Goal: Transaction & Acquisition: Obtain resource

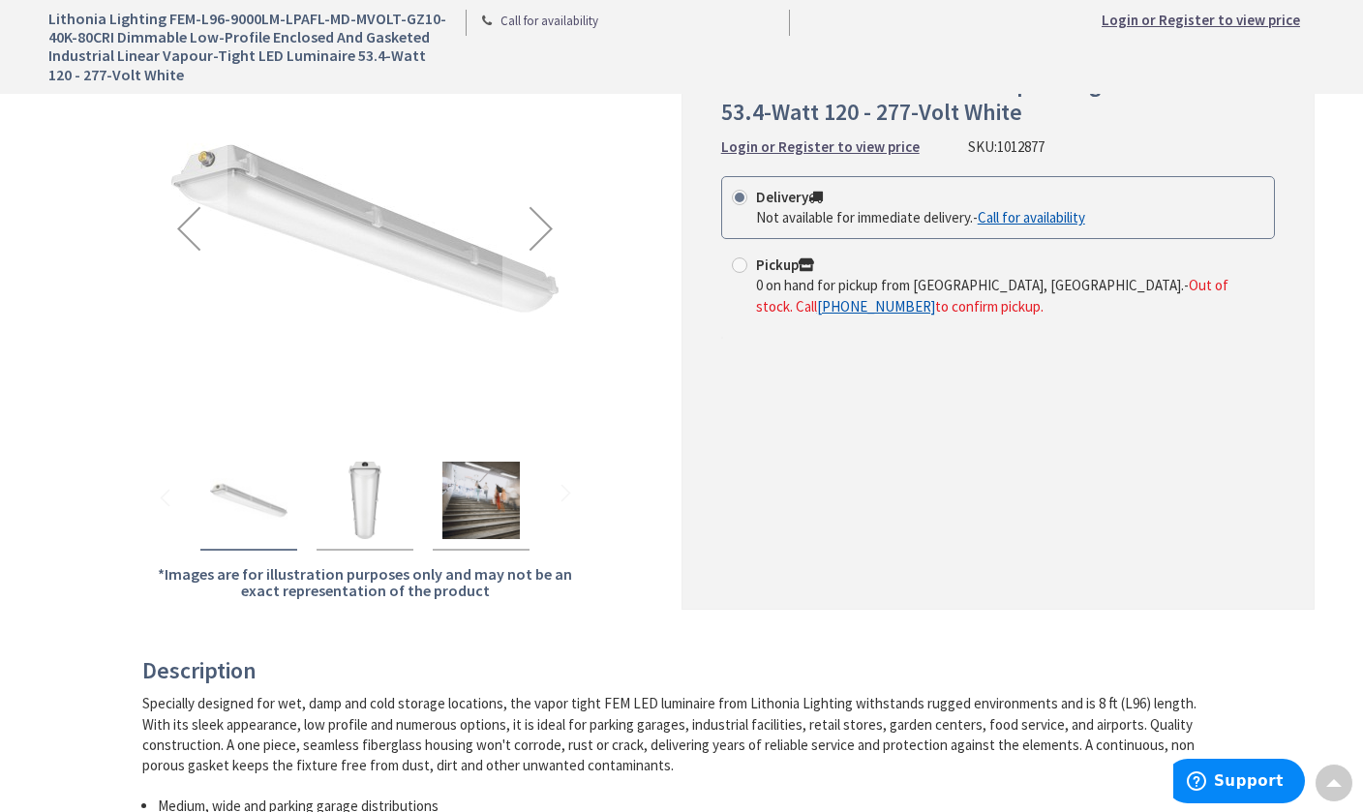
scroll to position [429, 0]
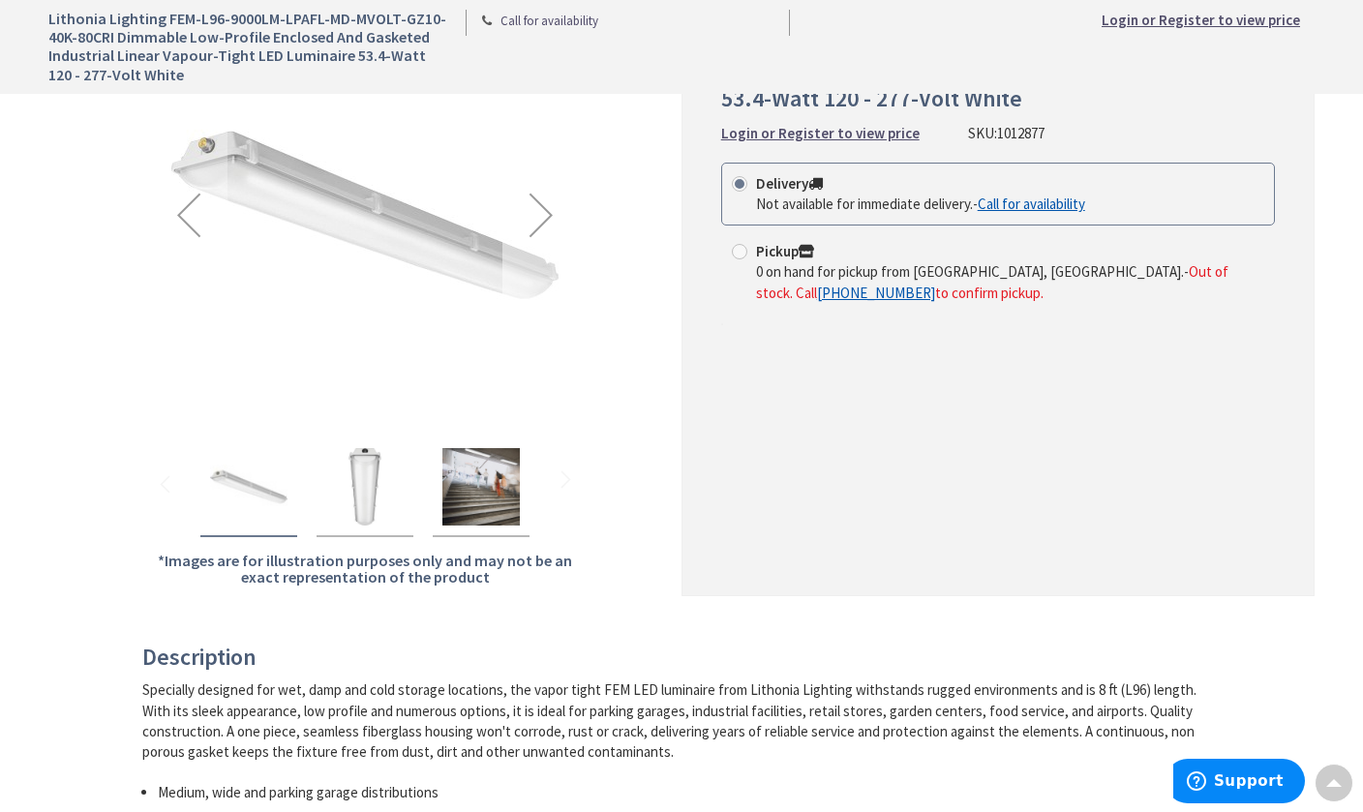
click at [544, 200] on div "Next" at bounding box center [540, 214] width 77 height 77
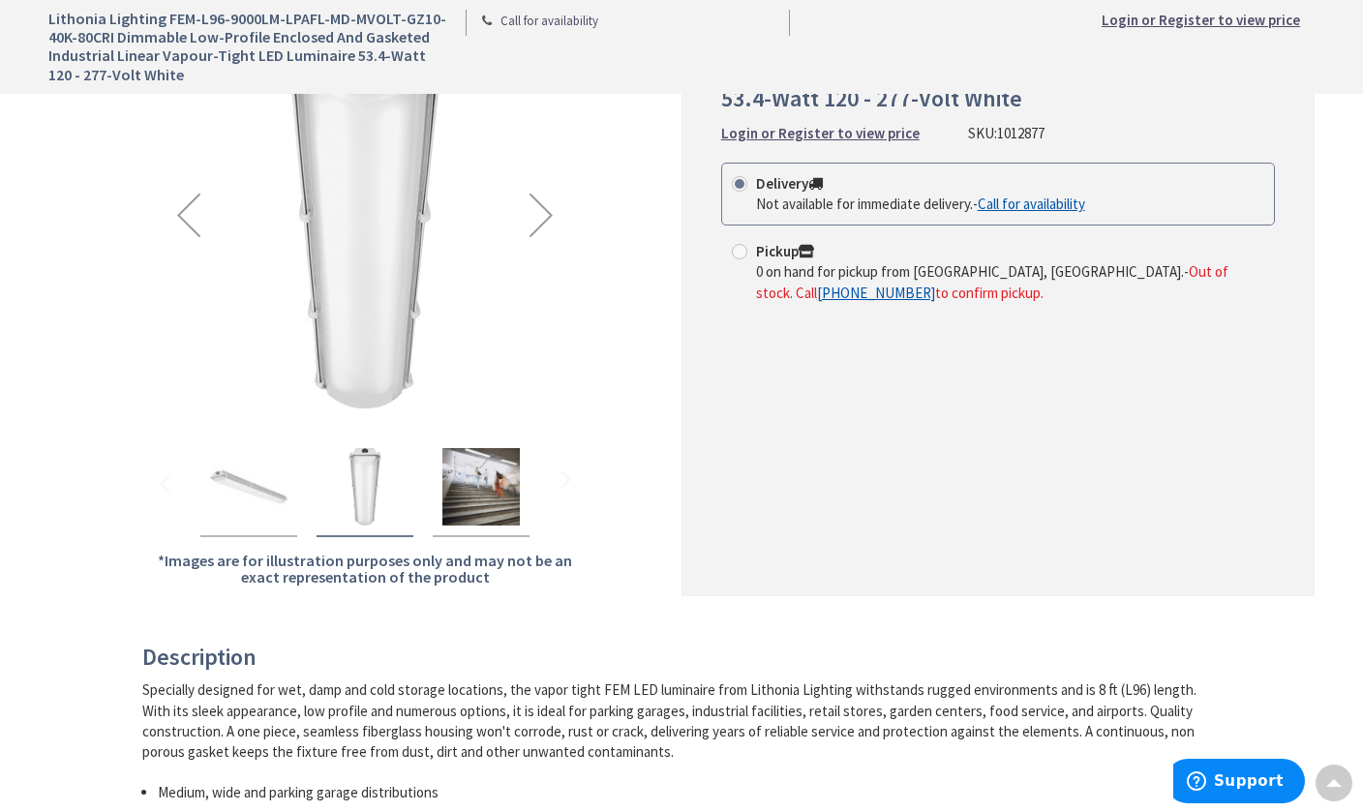
click at [544, 200] on div "Next" at bounding box center [540, 214] width 77 height 77
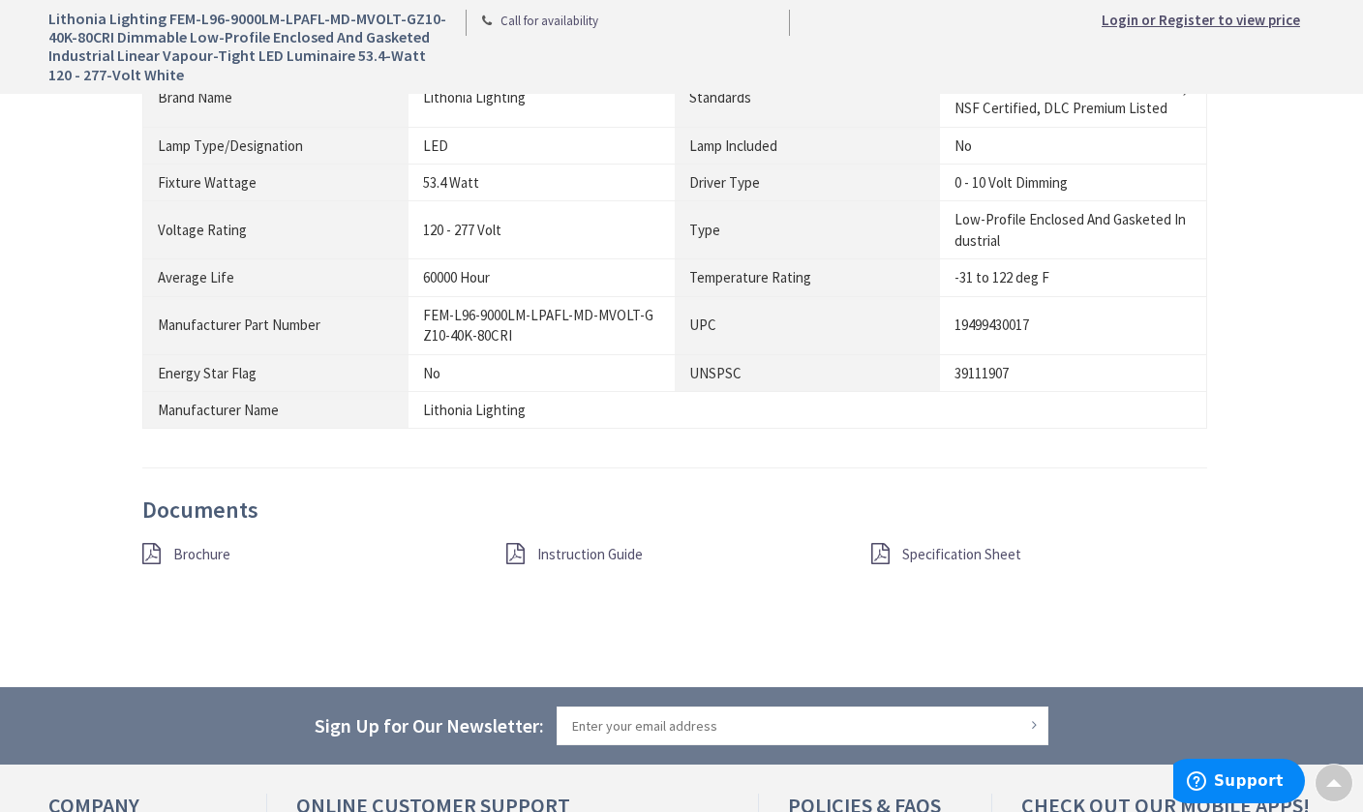
scroll to position [1683, 0]
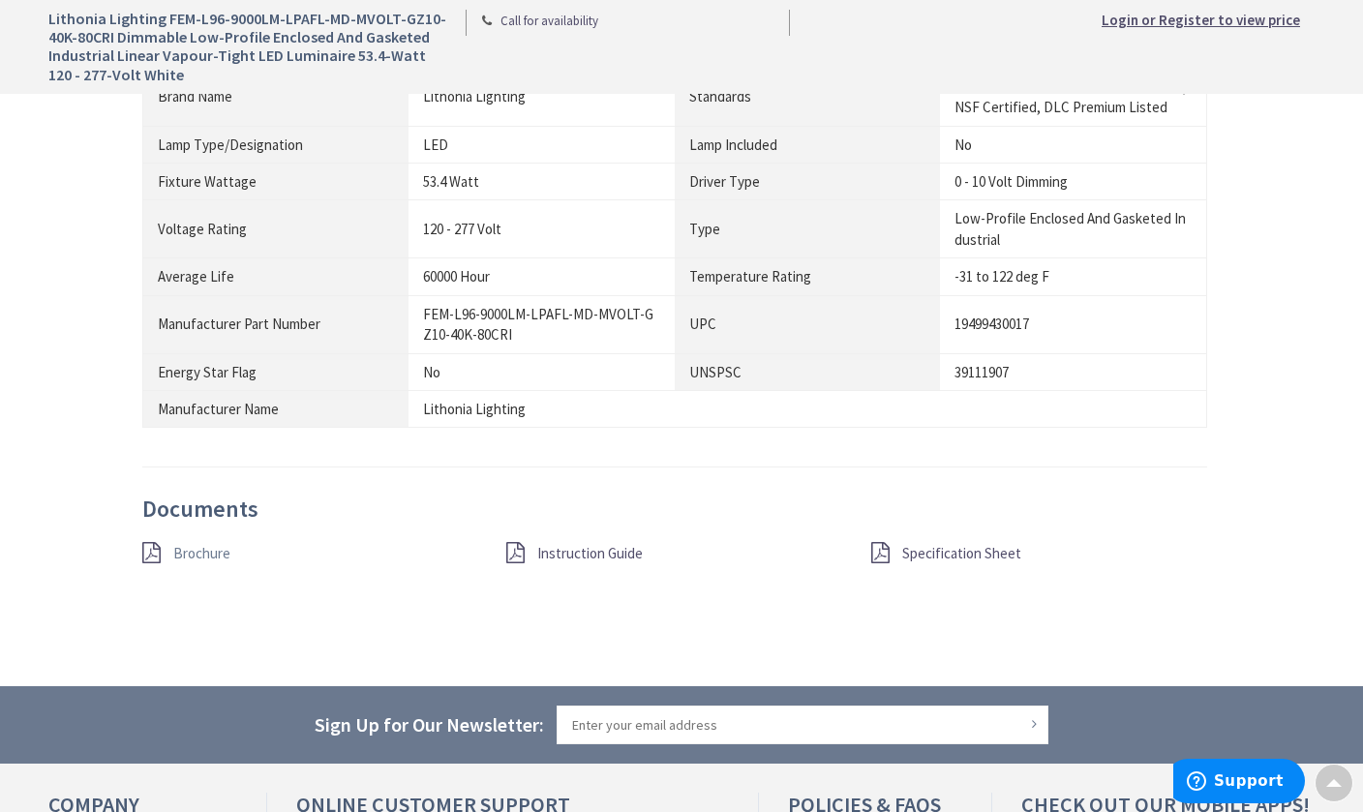
click at [204, 544] on span "Brochure" at bounding box center [201, 553] width 57 height 18
click at [965, 544] on span "Specification Sheet" at bounding box center [961, 553] width 119 height 18
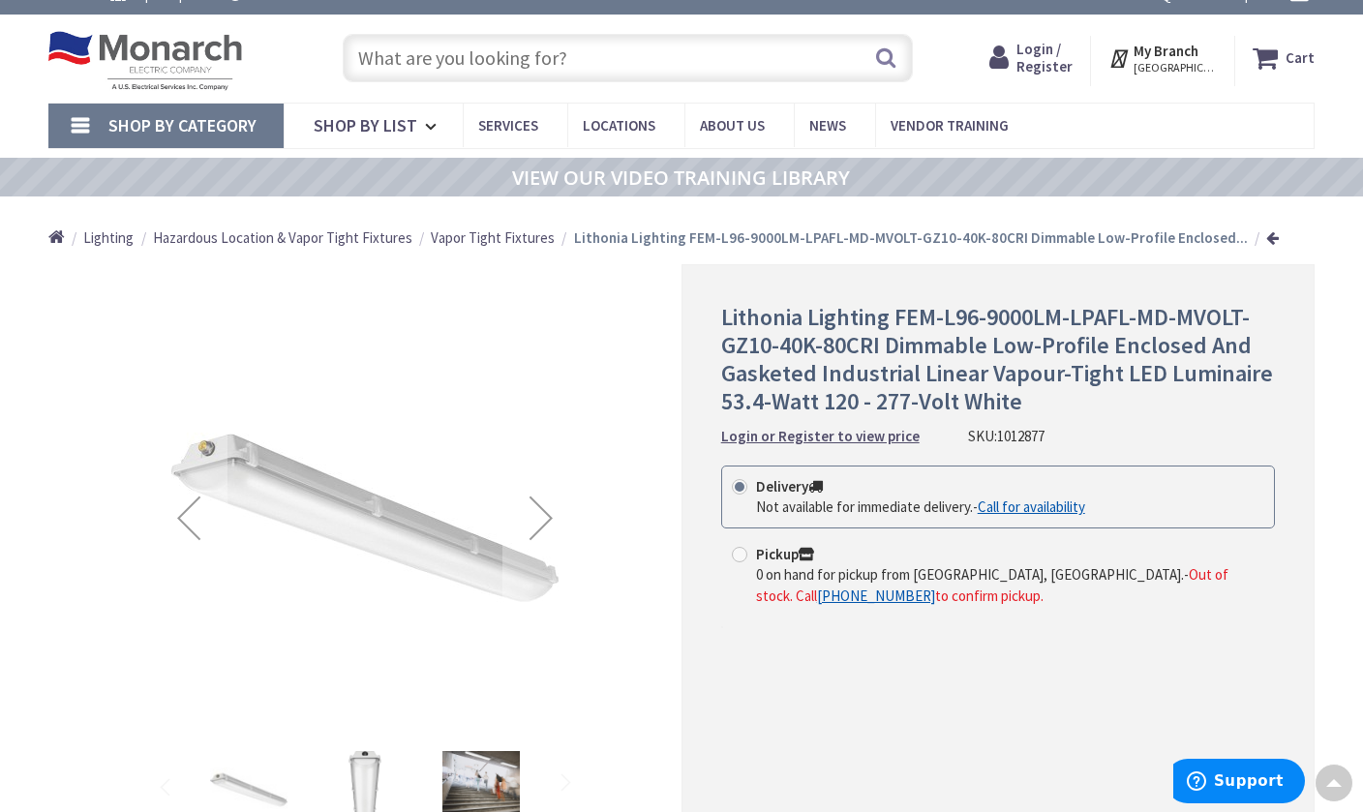
scroll to position [82, 0]
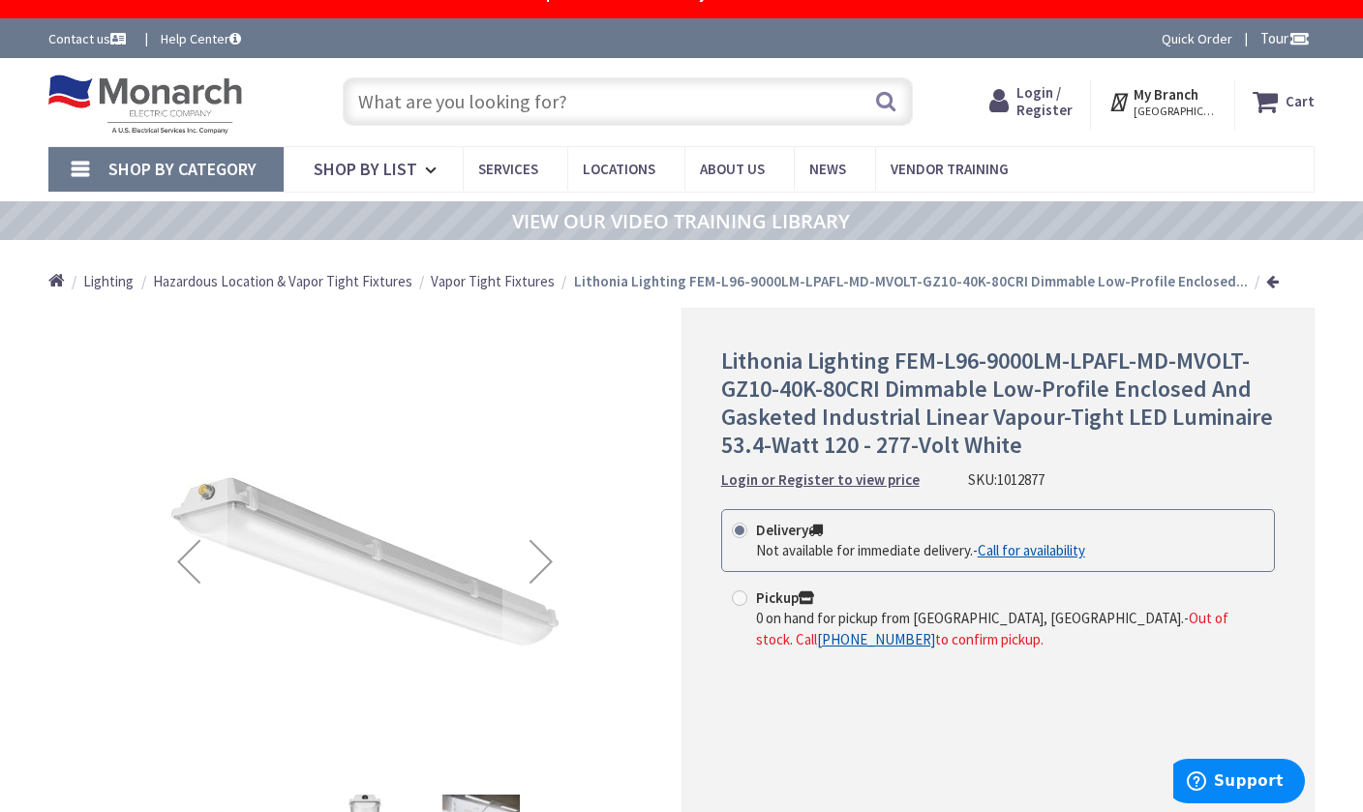
click at [1162, 110] on span "[GEOGRAPHIC_DATA], [GEOGRAPHIC_DATA]" at bounding box center [1174, 111] width 82 height 15
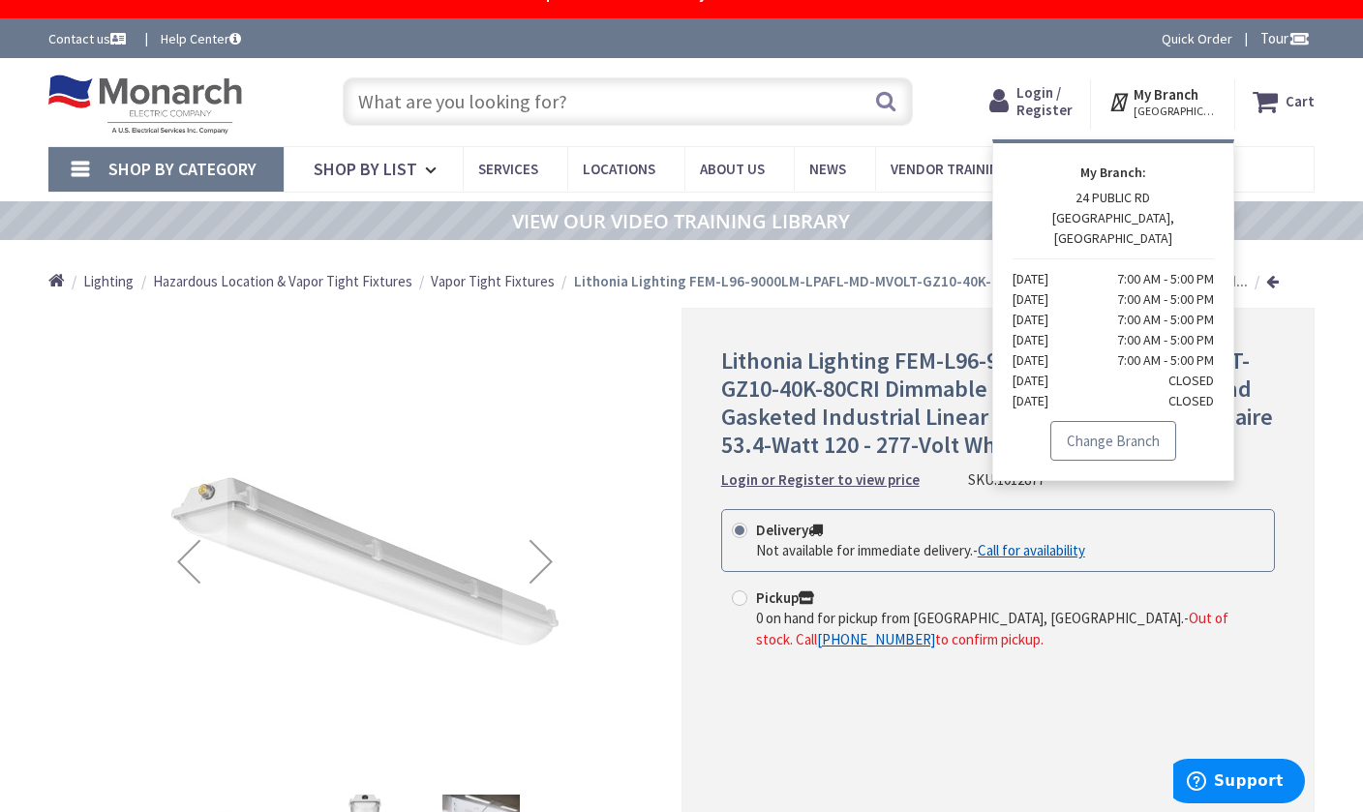
click at [1098, 421] on link "Change Branch" at bounding box center [1113, 441] width 126 height 41
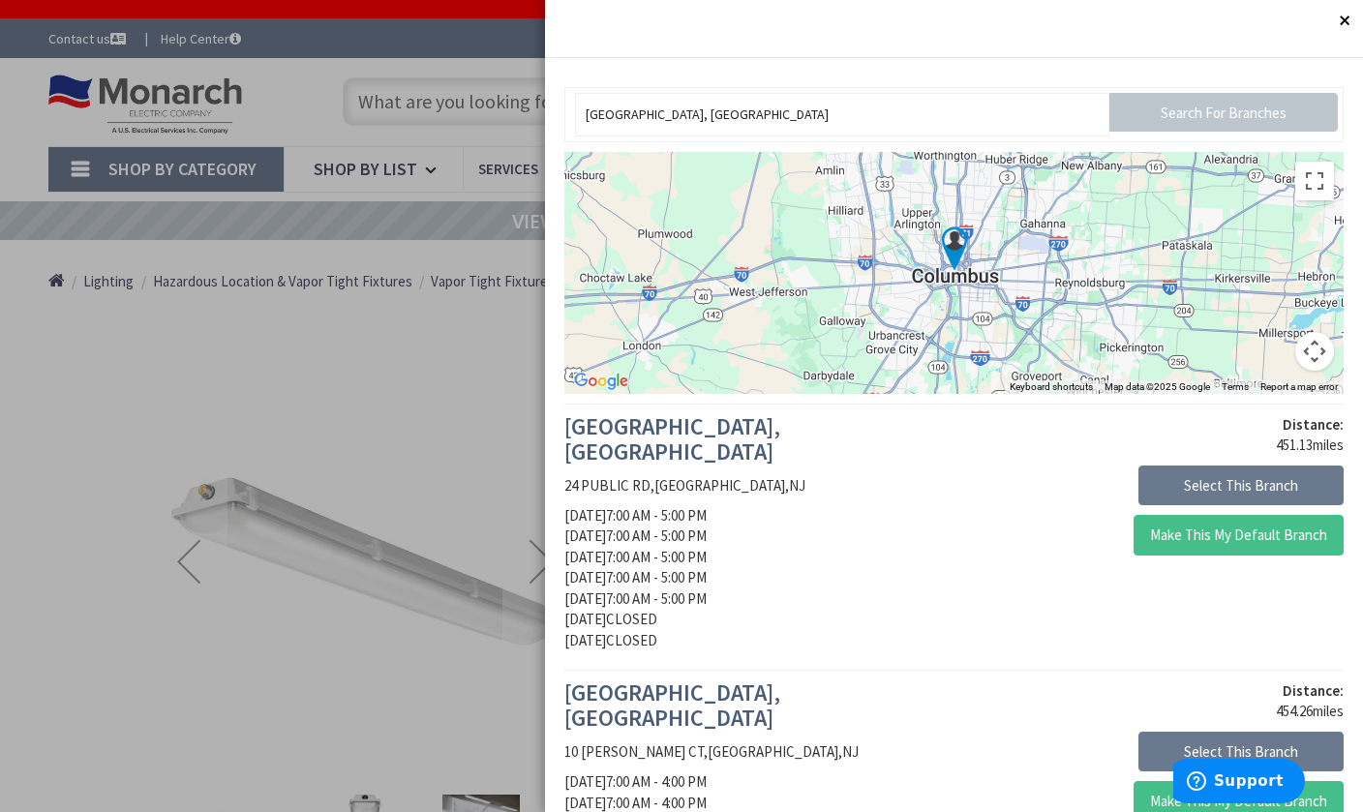
click at [1182, 108] on input "Search For Branches" at bounding box center [1223, 112] width 228 height 39
click at [840, 114] on input "[GEOGRAPHIC_DATA], [GEOGRAPHIC_DATA]" at bounding box center [841, 115] width 533 height 44
click at [952, 247] on img at bounding box center [954, 249] width 48 height 48
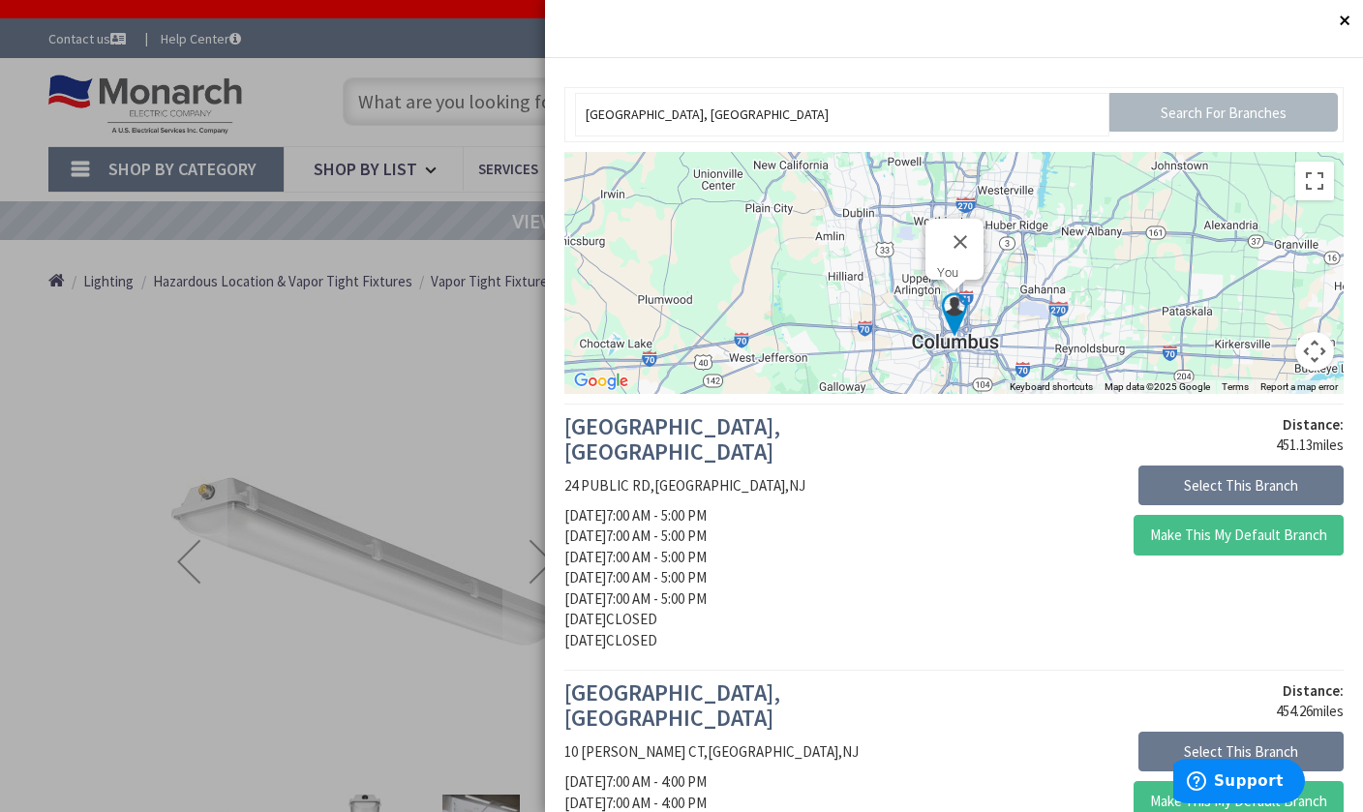
scroll to position [0, 0]
click at [956, 118] on input "[GEOGRAPHIC_DATA], [GEOGRAPHIC_DATA]" at bounding box center [841, 115] width 533 height 44
click at [964, 227] on button "Close" at bounding box center [960, 242] width 46 height 46
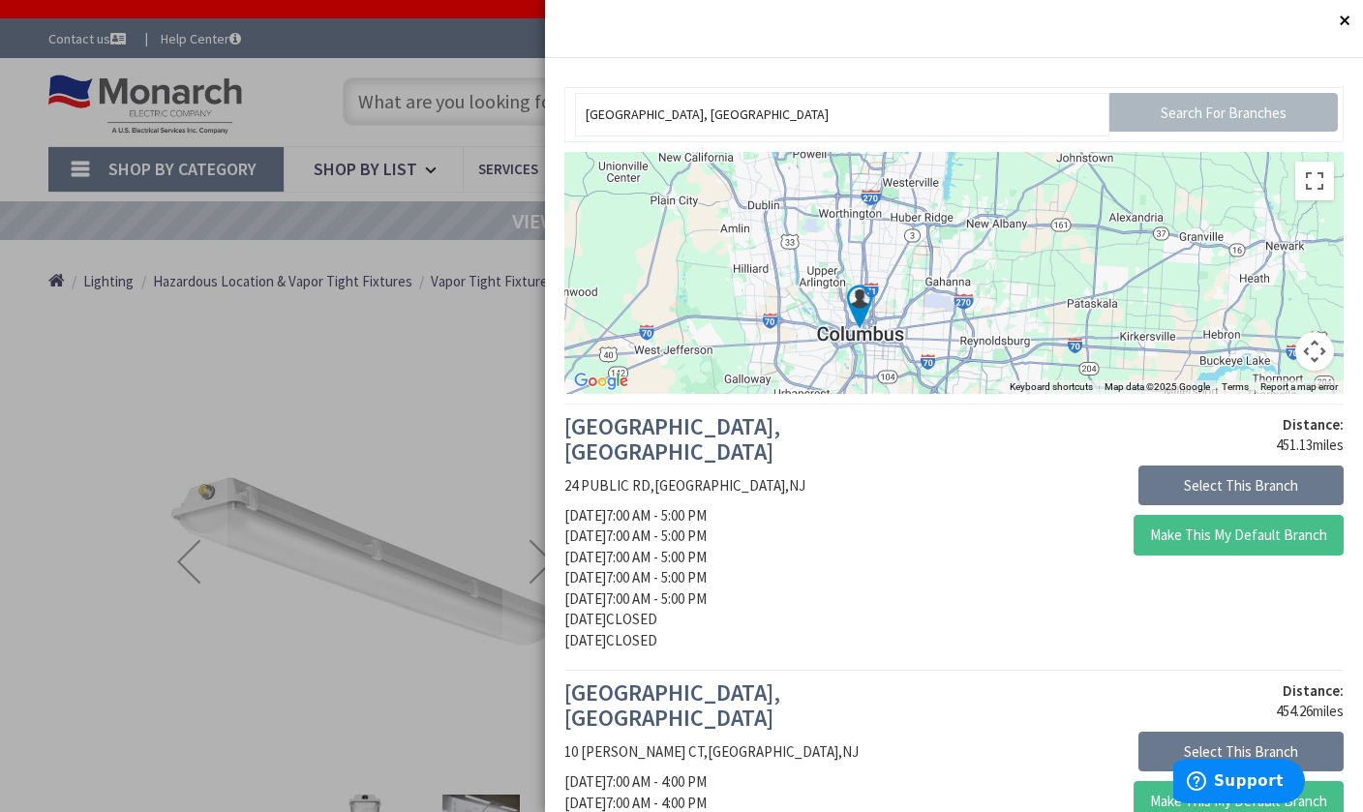
drag, startPoint x: 1271, startPoint y: 270, endPoint x: 1171, endPoint y: 261, distance: 100.1
click at [1170, 261] on div at bounding box center [953, 273] width 779 height 242
click at [1237, 282] on div at bounding box center [953, 273] width 779 height 242
click at [1231, 283] on div at bounding box center [953, 273] width 779 height 242
click at [1232, 288] on div at bounding box center [953, 273] width 779 height 242
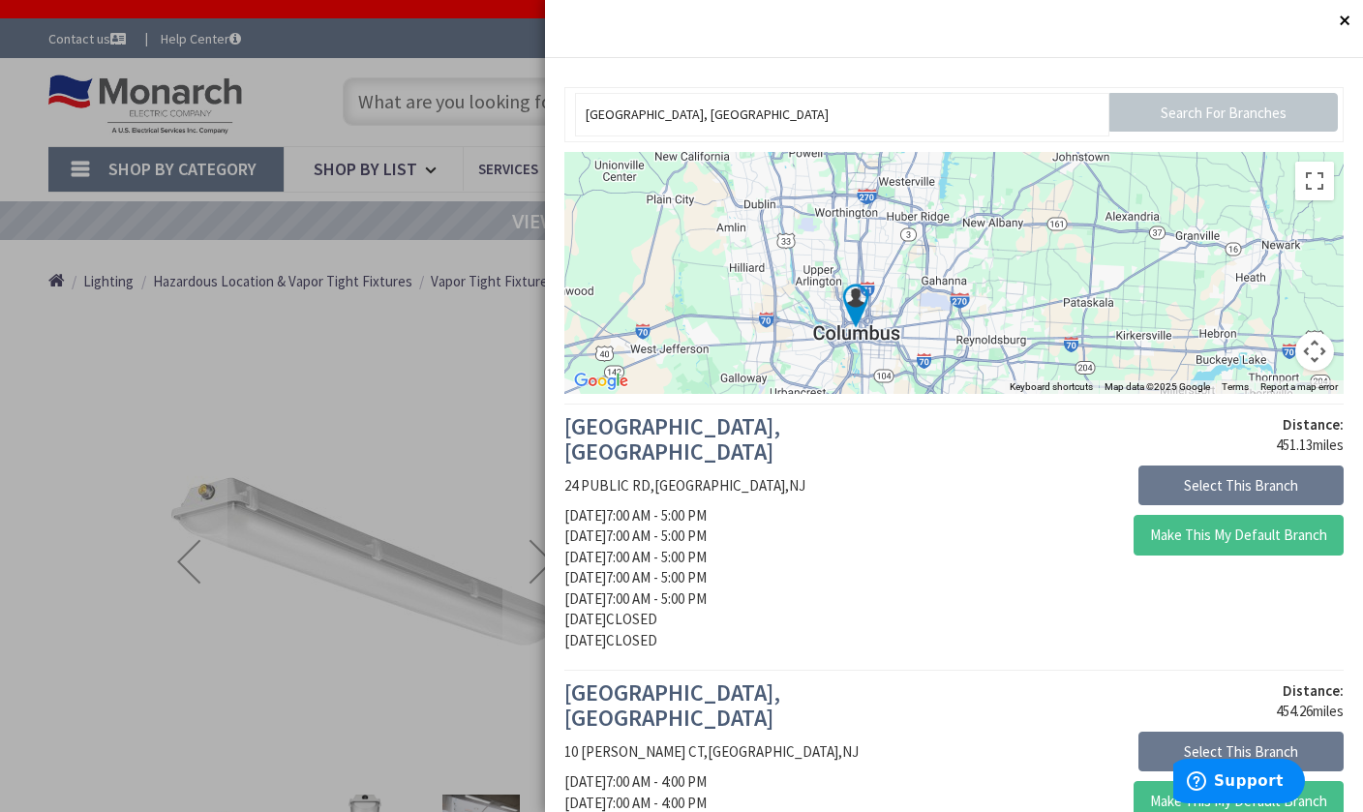
click at [1185, 115] on input "Search For Branches" at bounding box center [1223, 112] width 228 height 39
click at [1042, 119] on input "[GEOGRAPHIC_DATA], [GEOGRAPHIC_DATA]" at bounding box center [841, 115] width 533 height 44
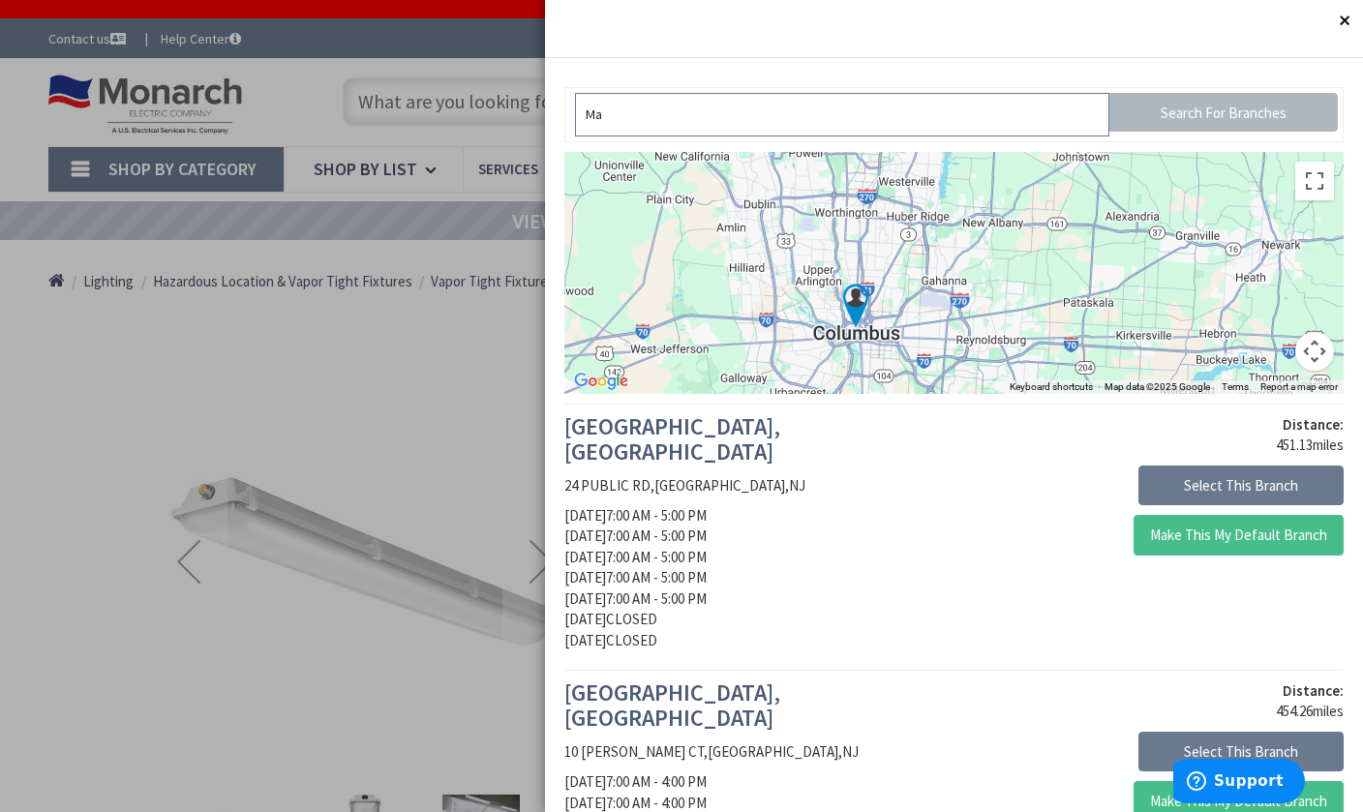
type input "M"
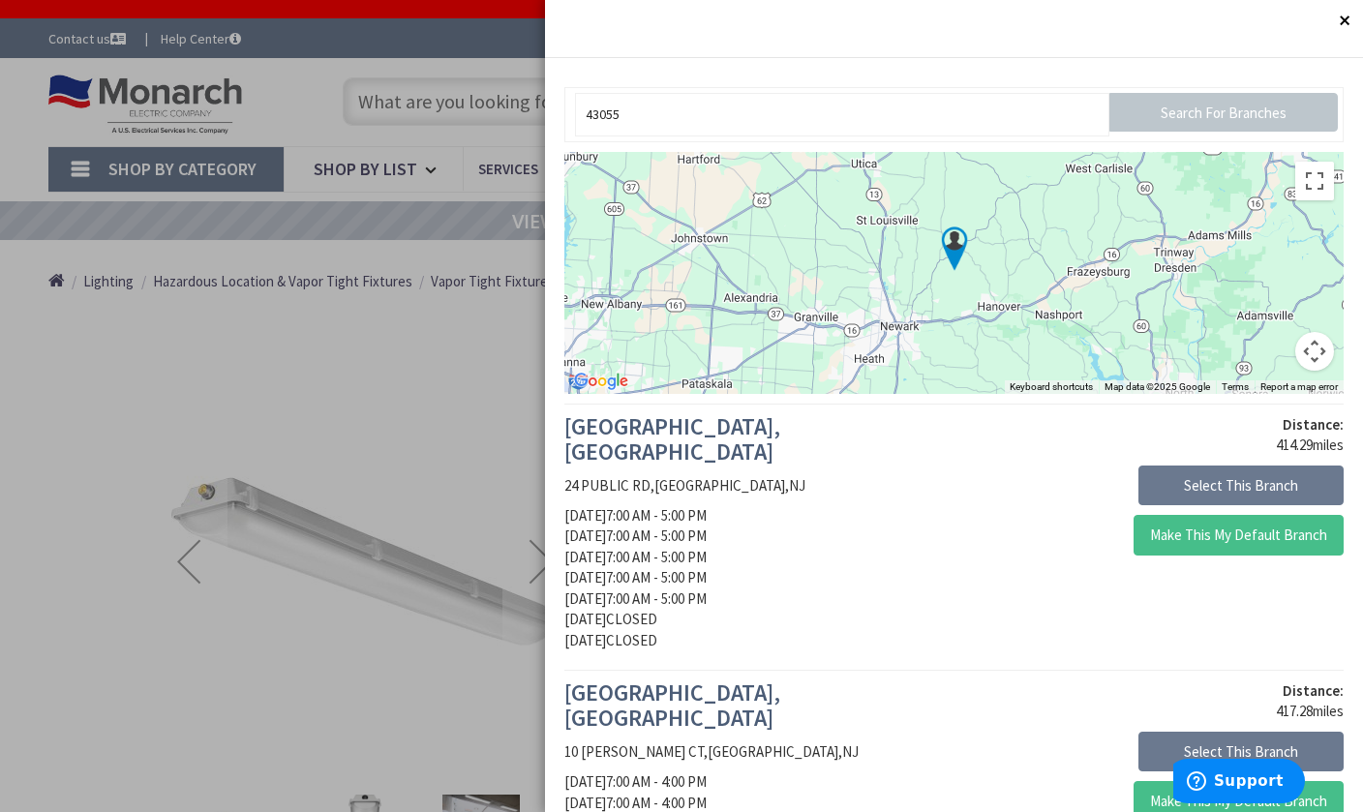
click at [1223, 112] on input "Search For Branches" at bounding box center [1223, 112] width 228 height 39
drag, startPoint x: 624, startPoint y: 118, endPoint x: 564, endPoint y: 115, distance: 60.1
type input "ohio"
click at [1191, 113] on input "Search For Branches" at bounding box center [1223, 112] width 228 height 39
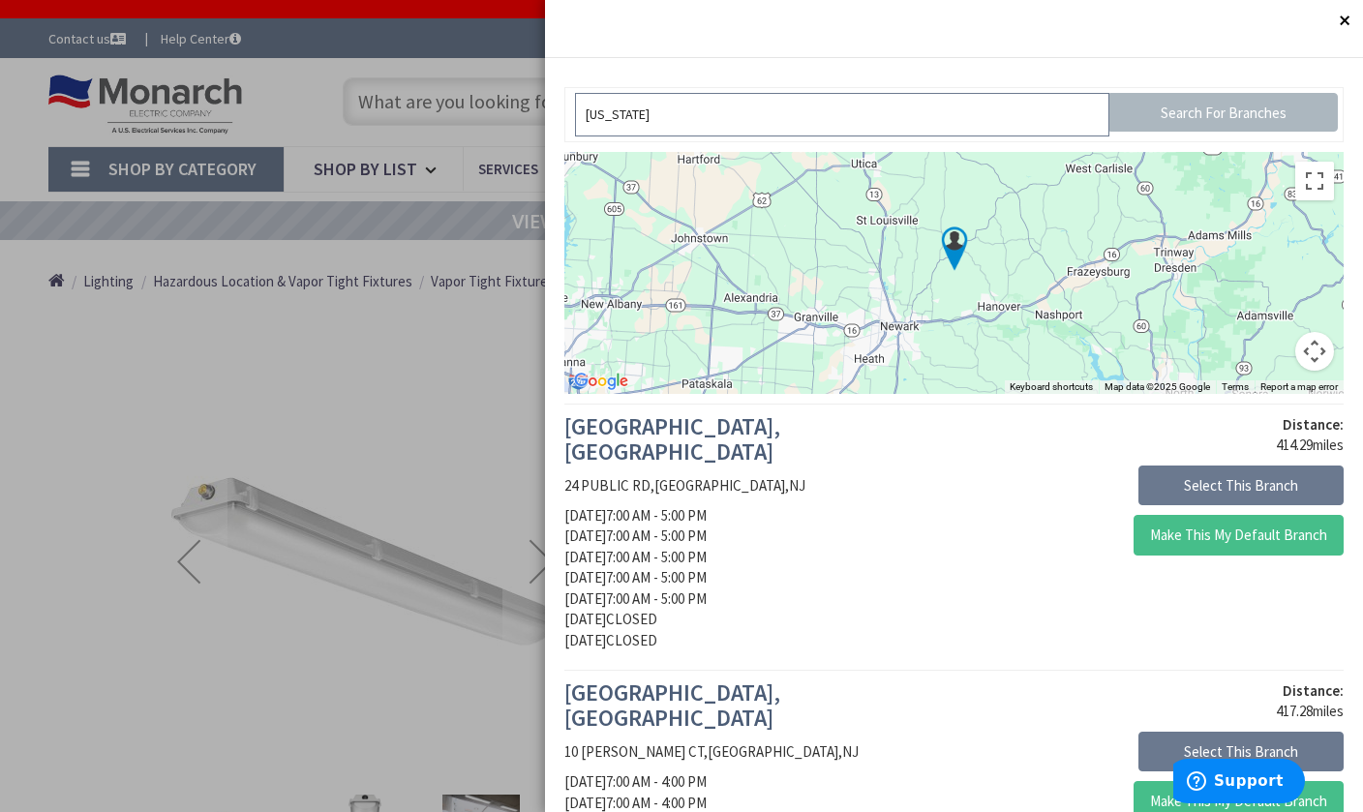
click at [995, 131] on input "ohio" at bounding box center [841, 115] width 533 height 44
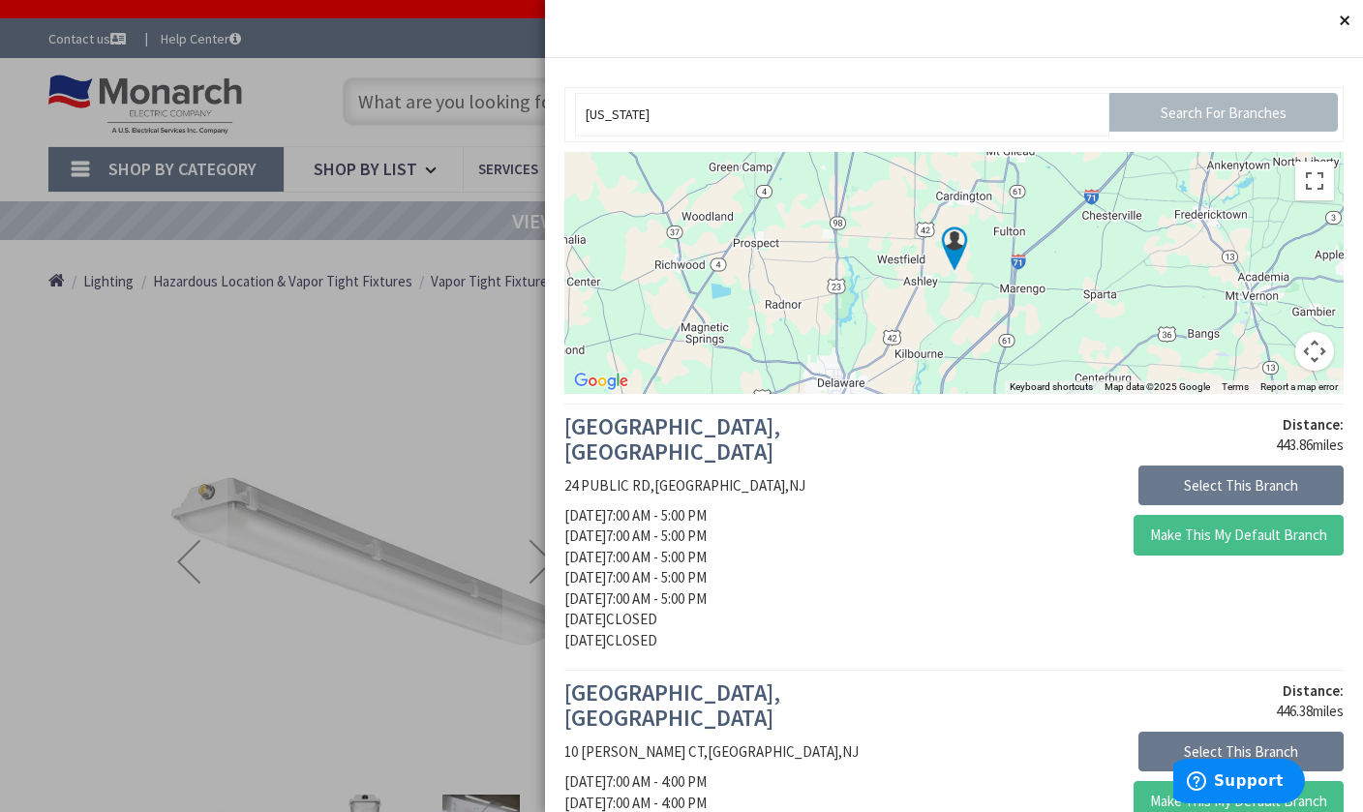
click at [1341, 19] on button "Close" at bounding box center [1343, 19] width 39 height 39
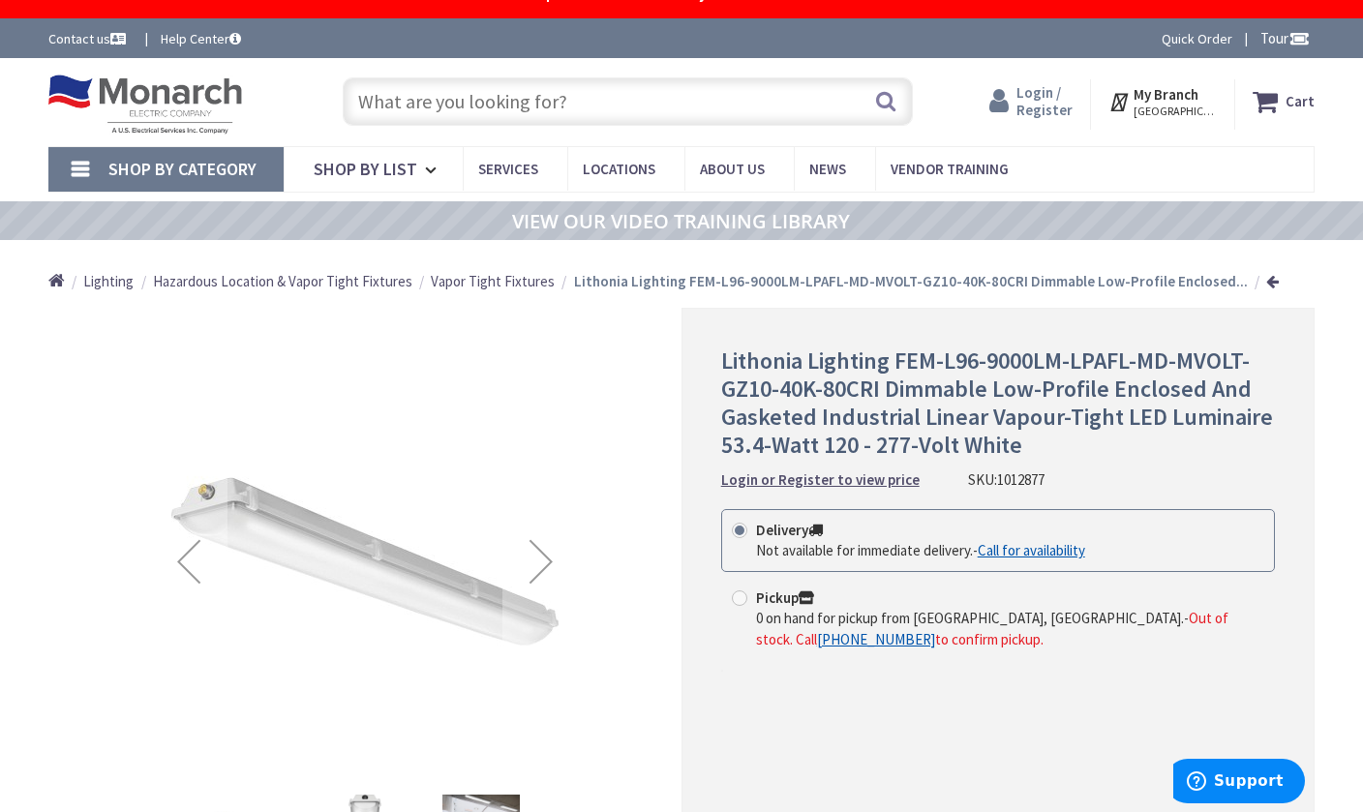
click at [1040, 106] on span "Login / Register" at bounding box center [1044, 101] width 56 height 36
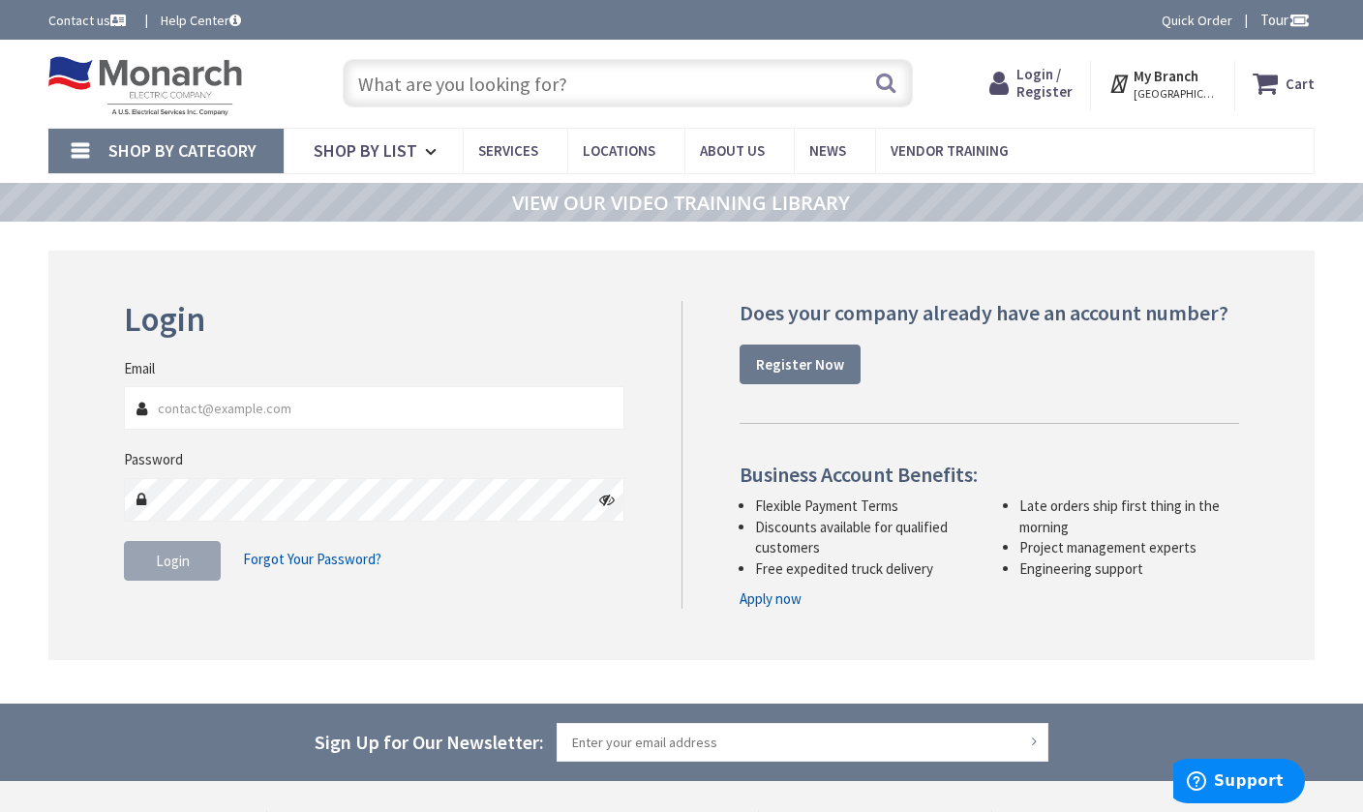
type input "o"
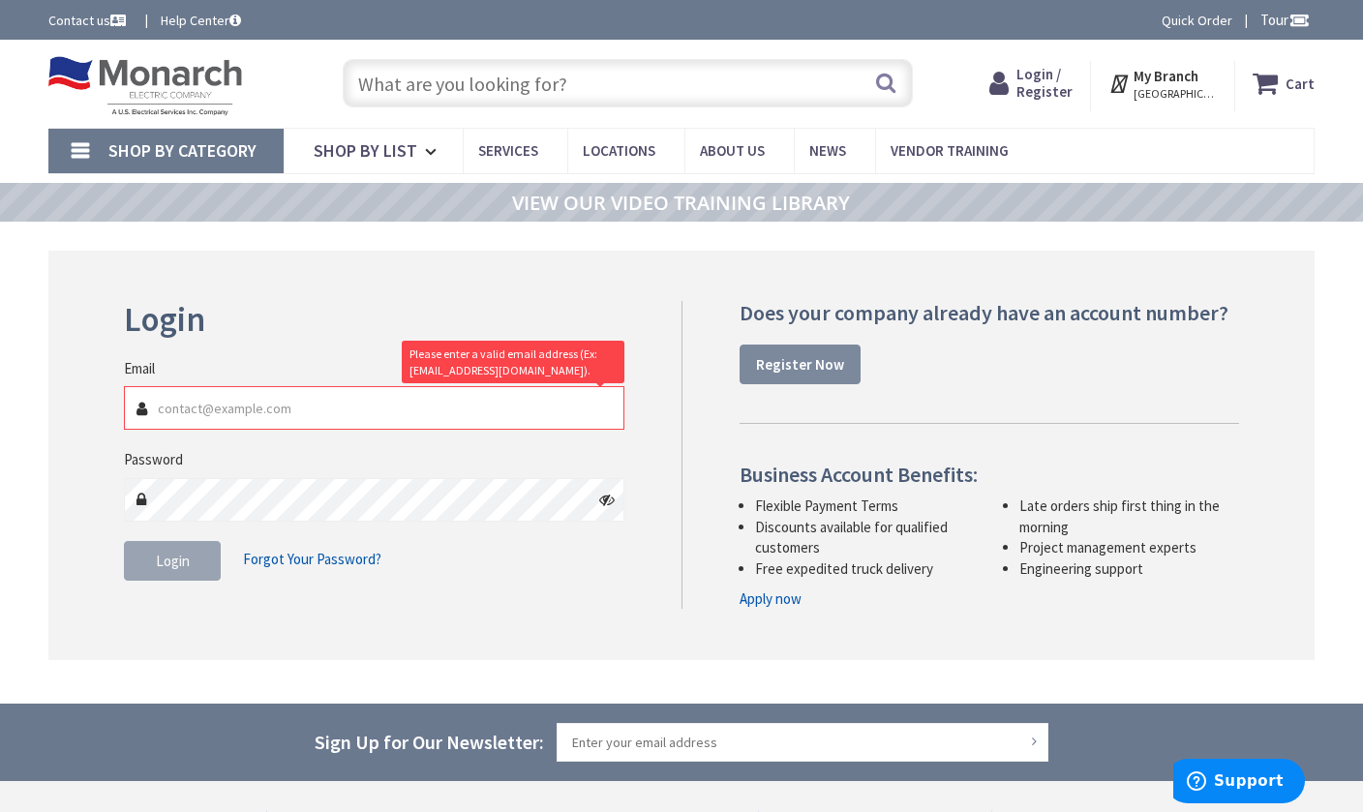
click at [812, 360] on strong "Register Now" at bounding box center [800, 364] width 88 height 18
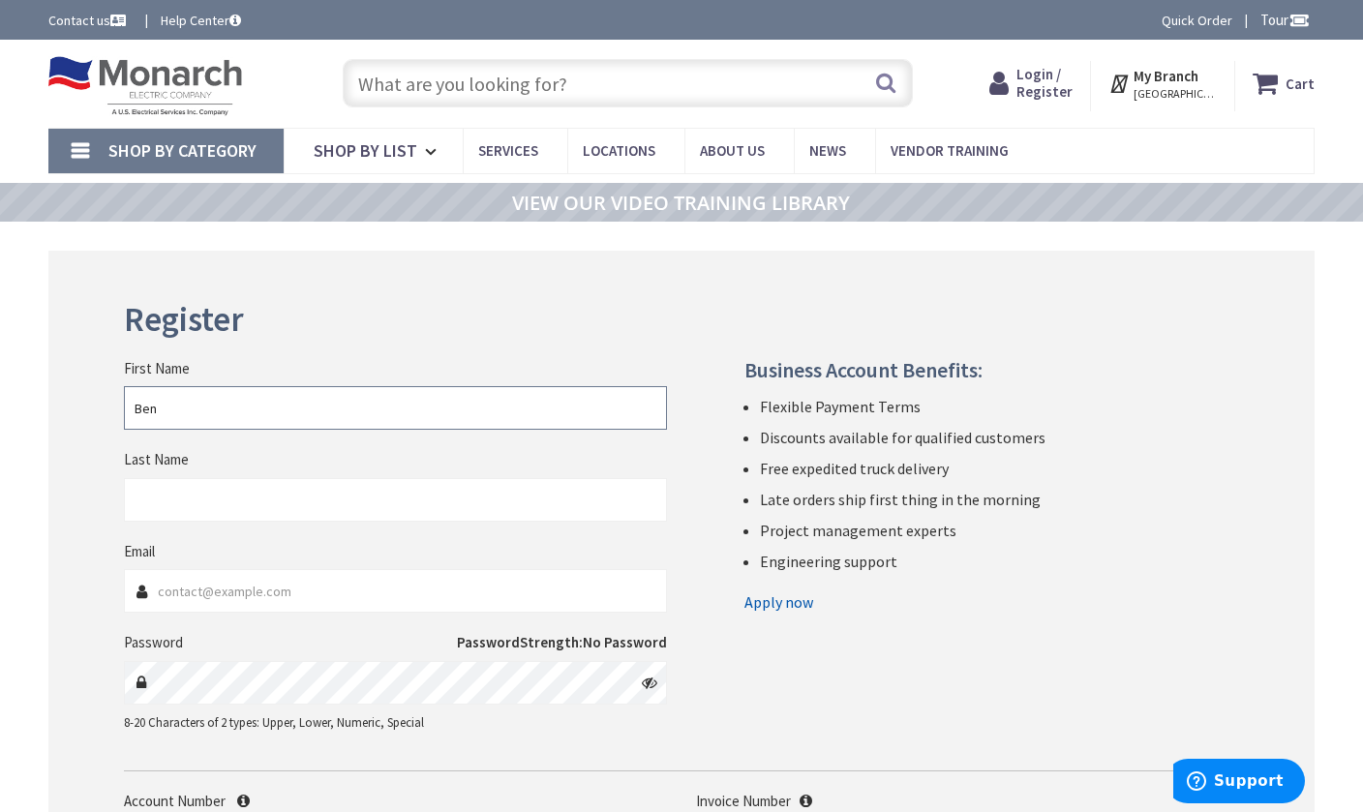
type input "Ben"
type input "[PERSON_NAME]"
type input "[EMAIL_ADDRESS][DOMAIN_NAME]"
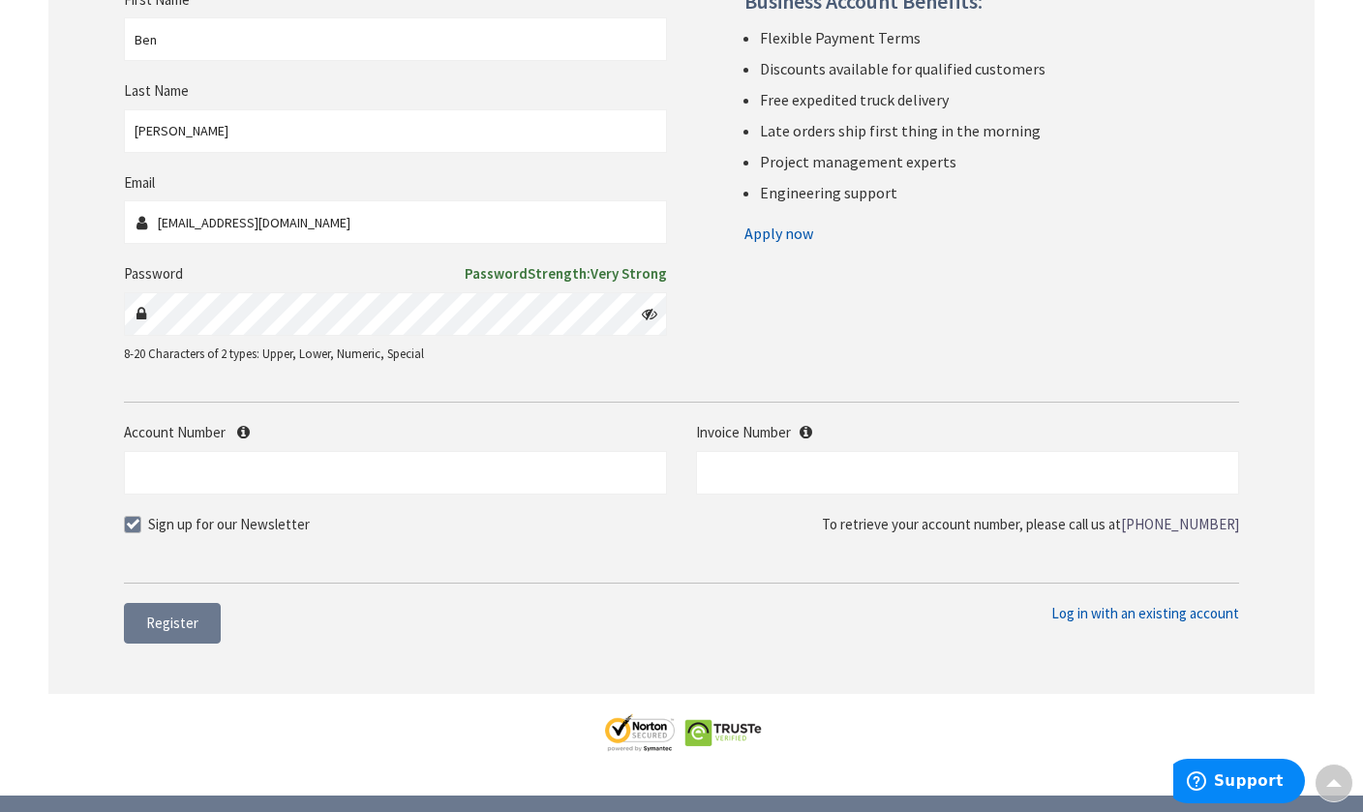
scroll to position [375, 0]
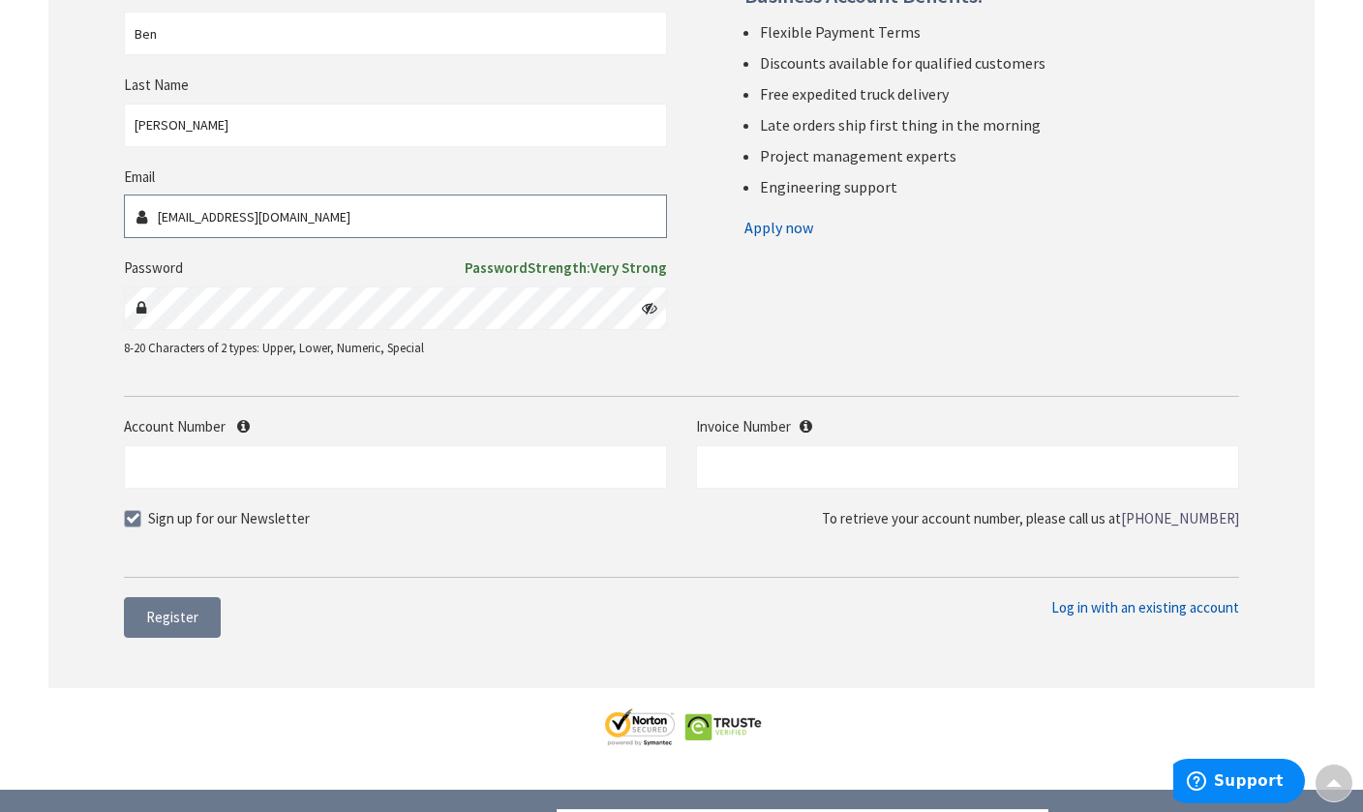
click at [357, 218] on input "[EMAIL_ADDRESS][DOMAIN_NAME]" at bounding box center [395, 217] width 543 height 44
click at [377, 220] on input "[EMAIL_ADDRESS][DOMAIN_NAME]" at bounding box center [395, 217] width 543 height 44
click at [175, 608] on span "Register" at bounding box center [172, 617] width 52 height 18
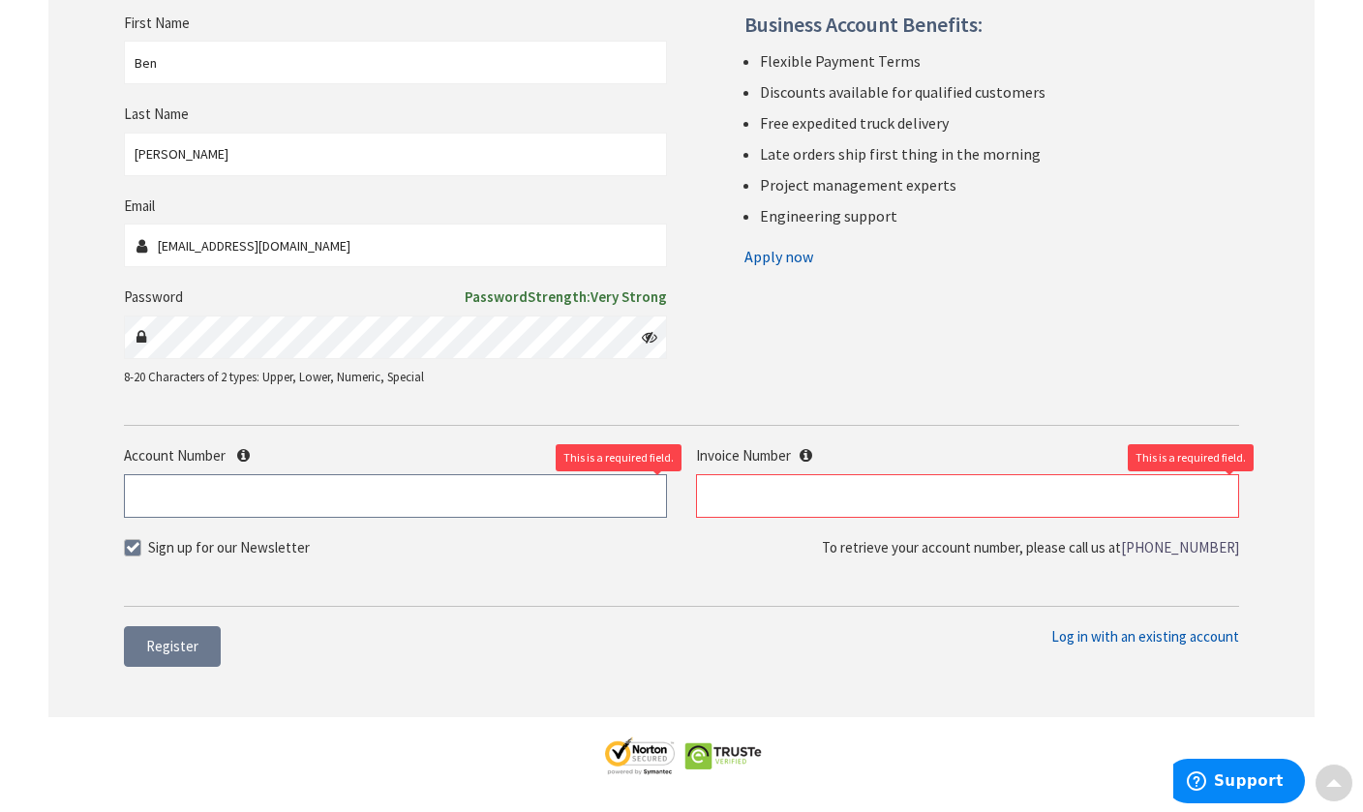
scroll to position [391, 0]
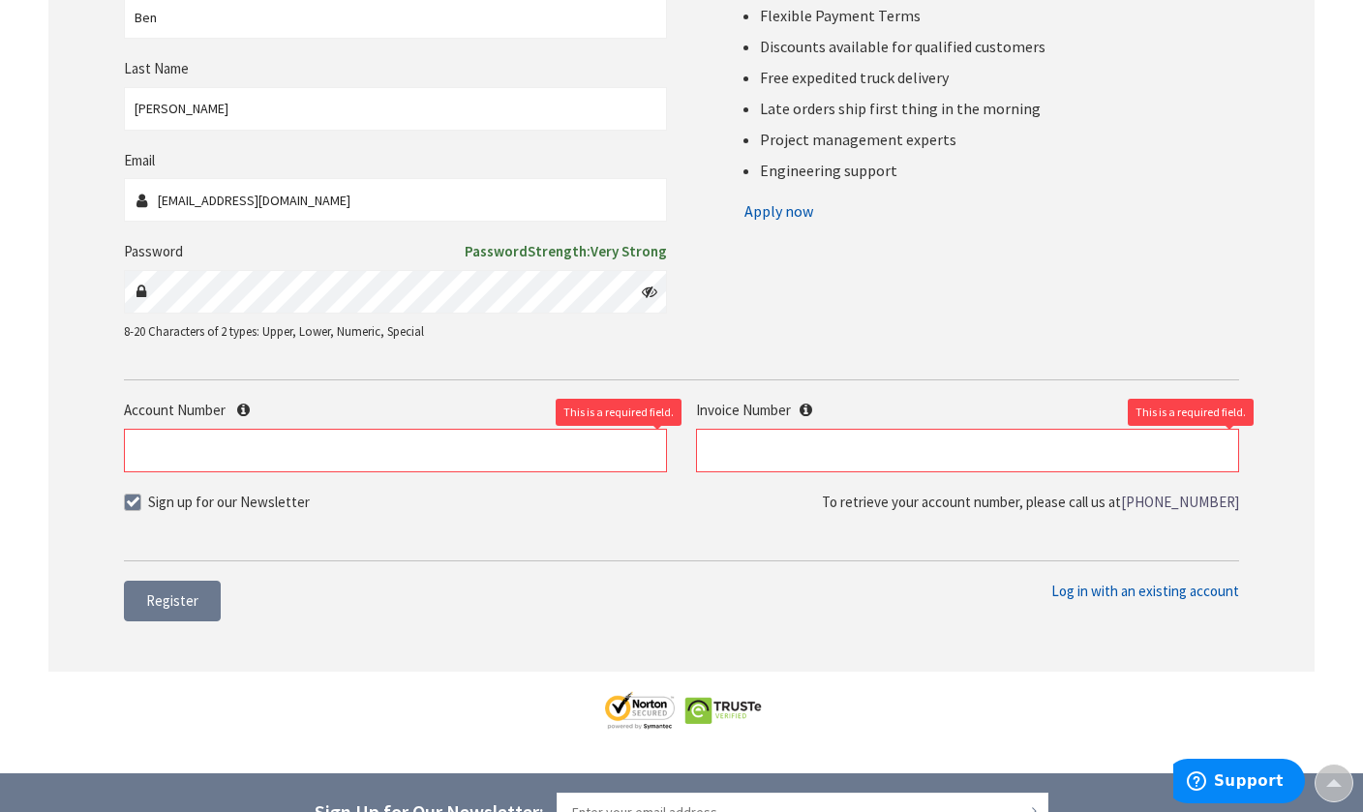
click at [793, 211] on link "Apply now" at bounding box center [778, 211] width 69 height 31
